Goal: Task Accomplishment & Management: Use online tool/utility

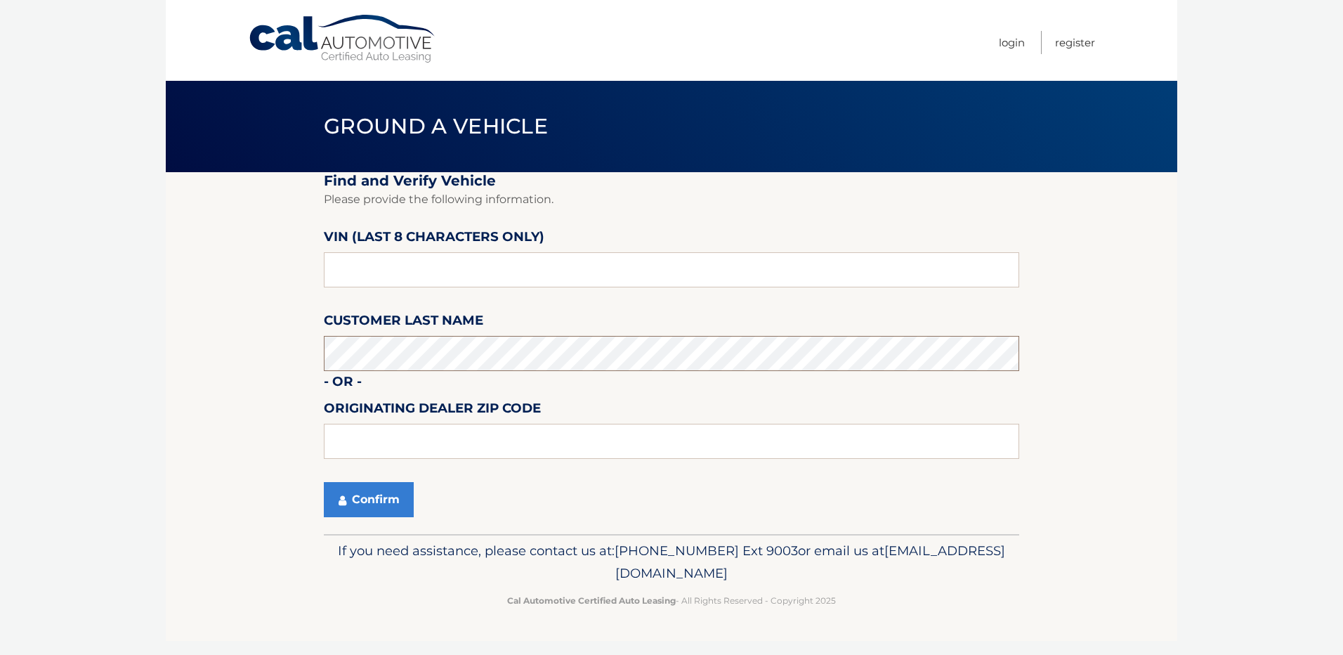
click at [324, 482] on button "Confirm" at bounding box center [369, 499] width 90 height 35
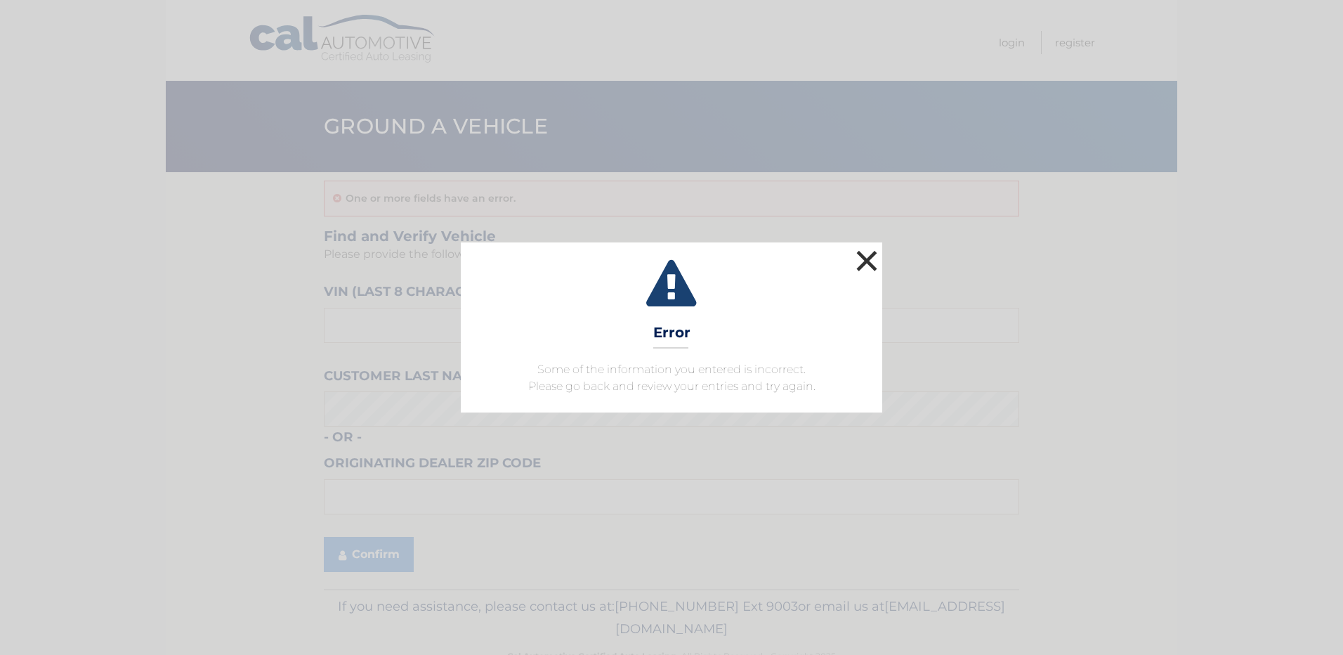
click at [867, 261] on button "×" at bounding box center [867, 261] width 28 height 28
click at [868, 260] on button "×" at bounding box center [867, 261] width 28 height 28
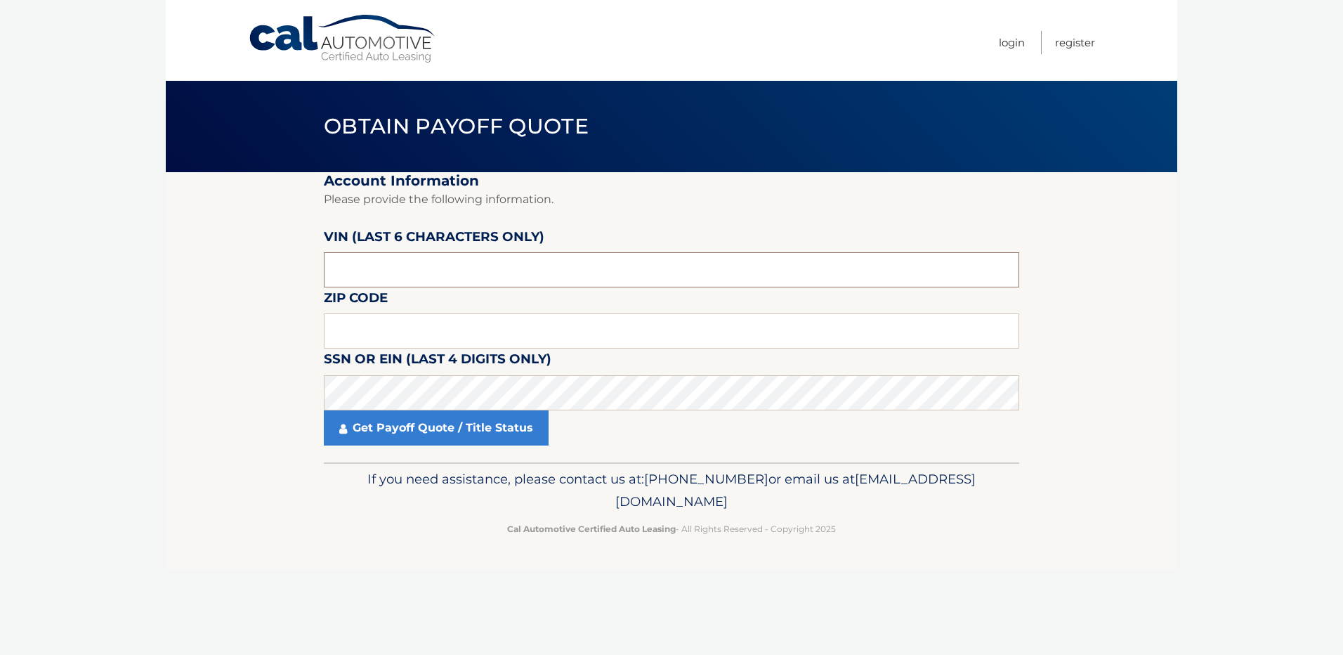
click at [476, 271] on input "text" at bounding box center [671, 269] width 695 height 35
